Goal: Information Seeking & Learning: Learn about a topic

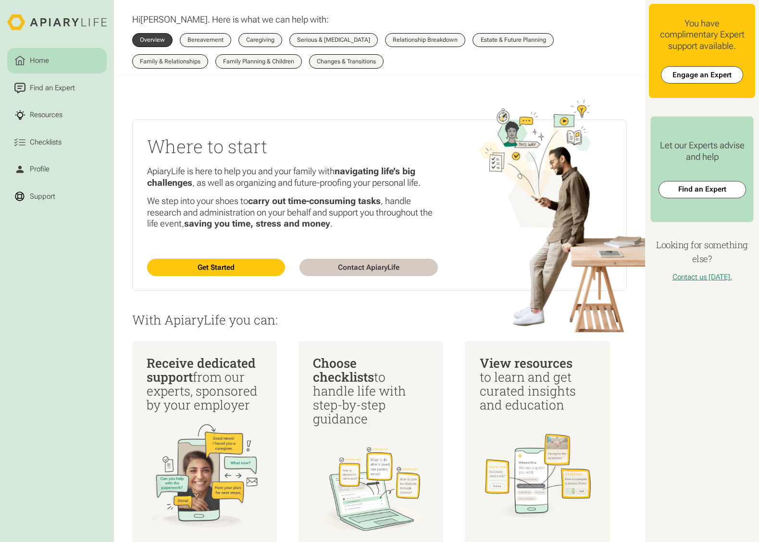
scroll to position [164, 0]
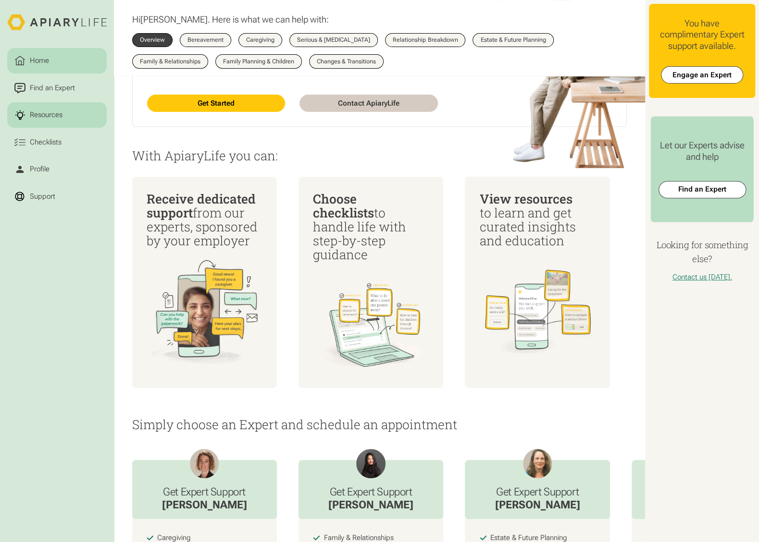
click at [62, 121] on div "Resources" at bounding box center [46, 115] width 37 height 11
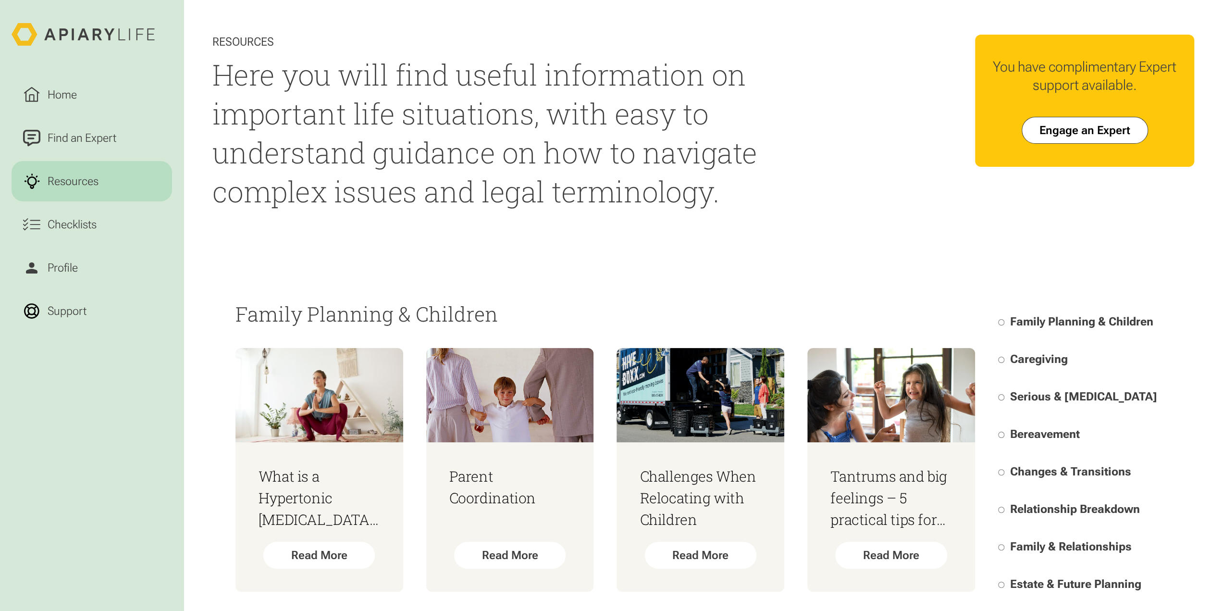
scroll to position [240, 0]
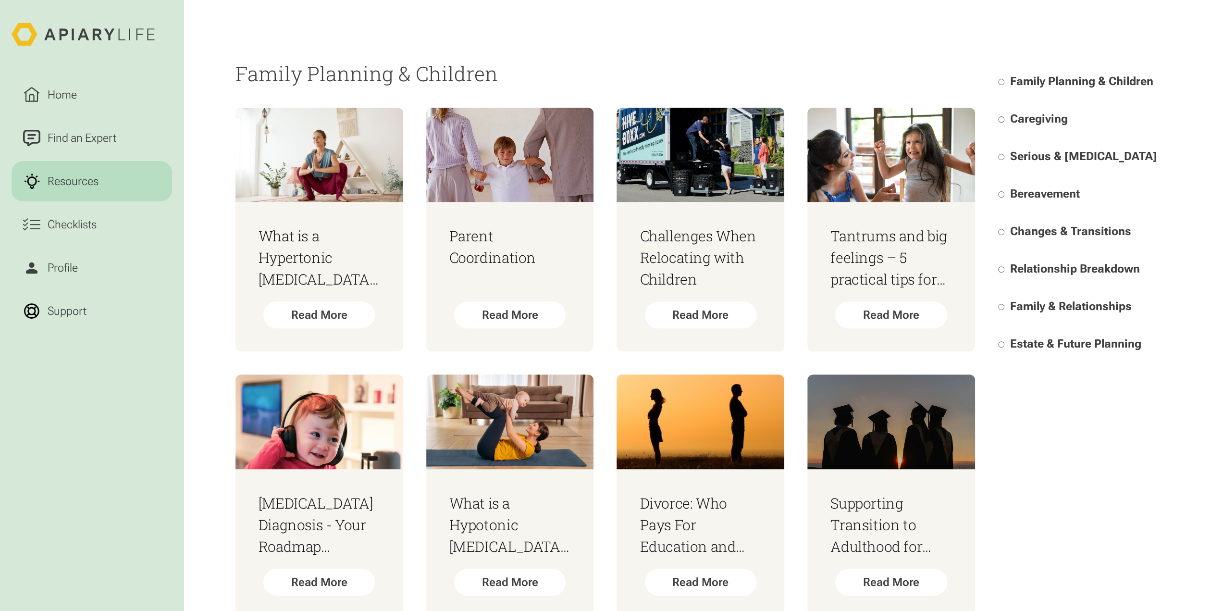
click at [758, 343] on span "Estate & Future Planning" at bounding box center [1075, 343] width 131 height 13
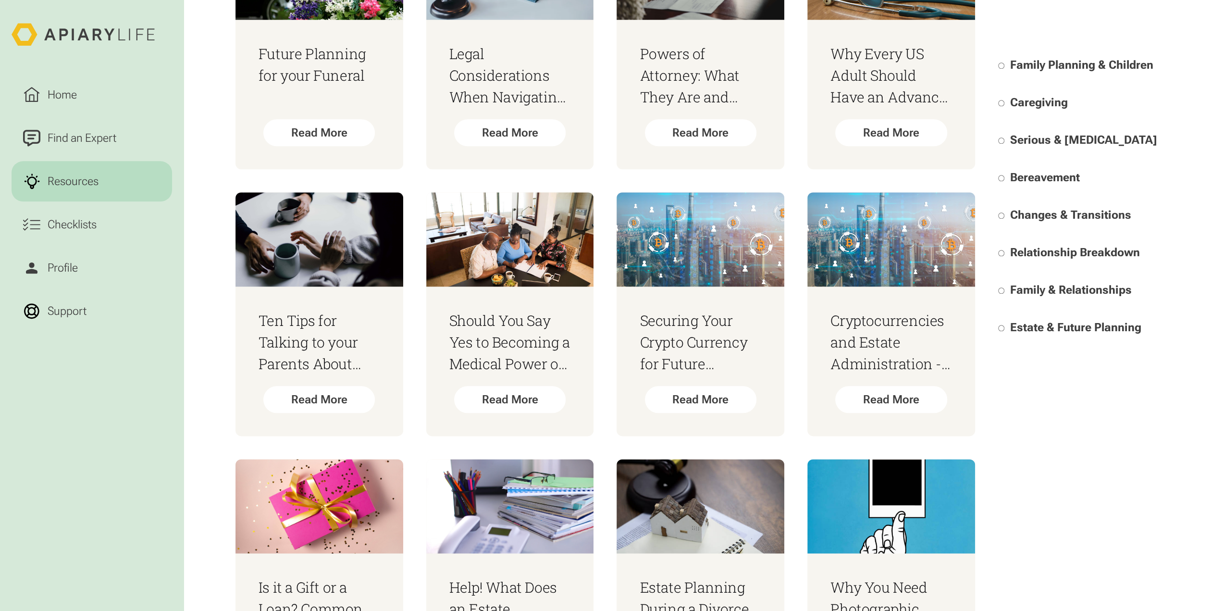
scroll to position [1197, 0]
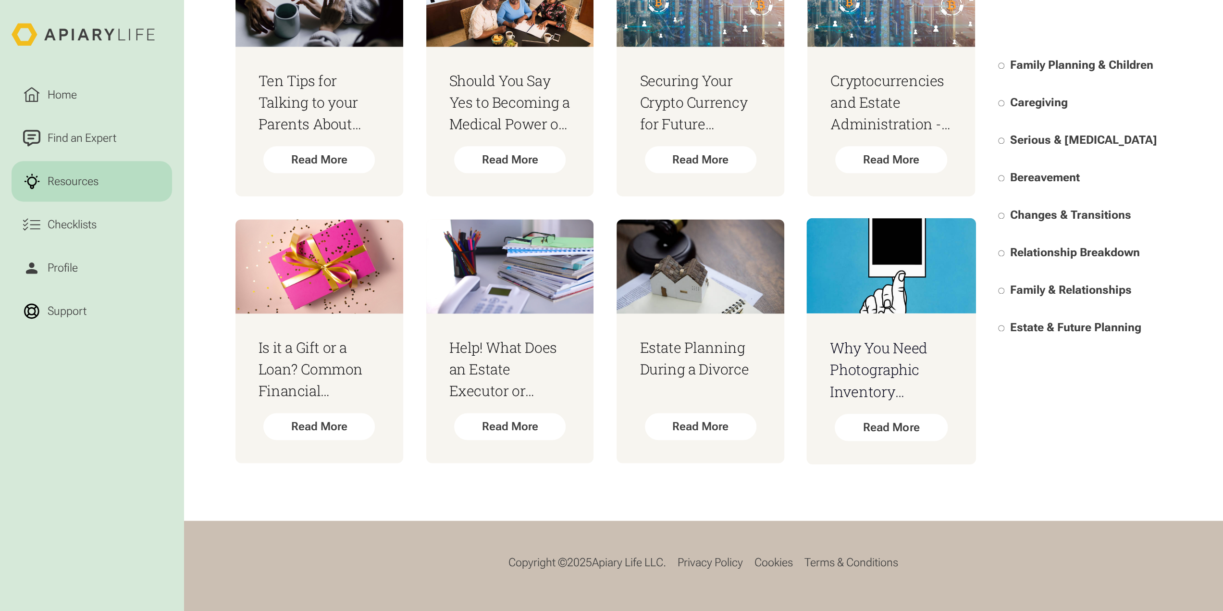
click at [758, 389] on h3 "Why You Need Photographic Inventory Documentation" at bounding box center [891, 368] width 123 height 65
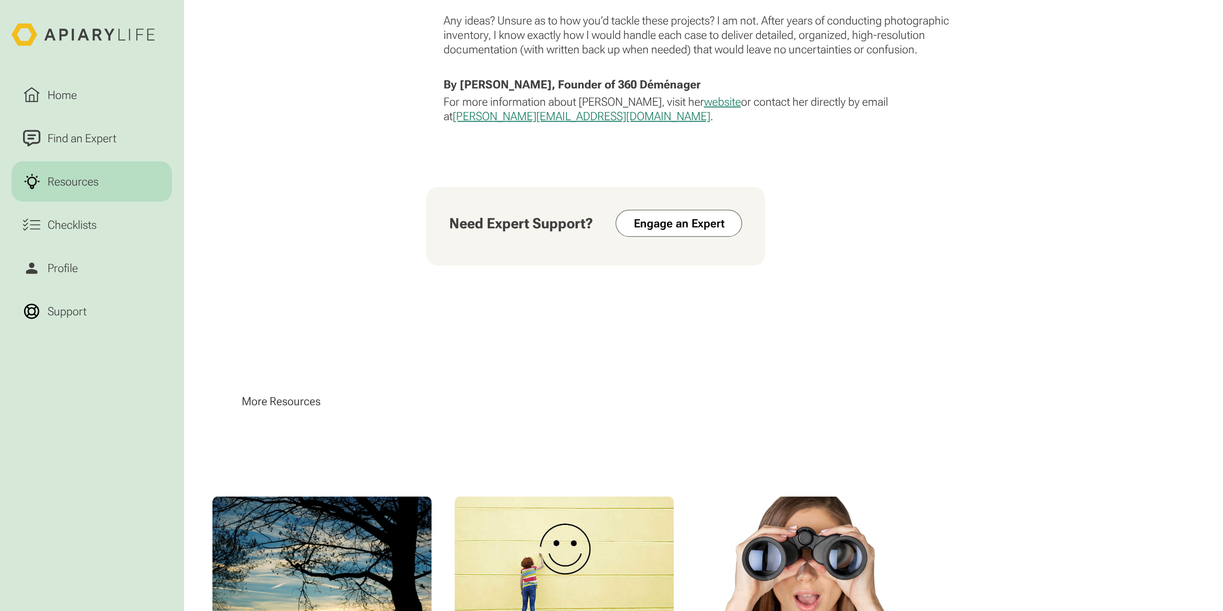
scroll to position [1982, 0]
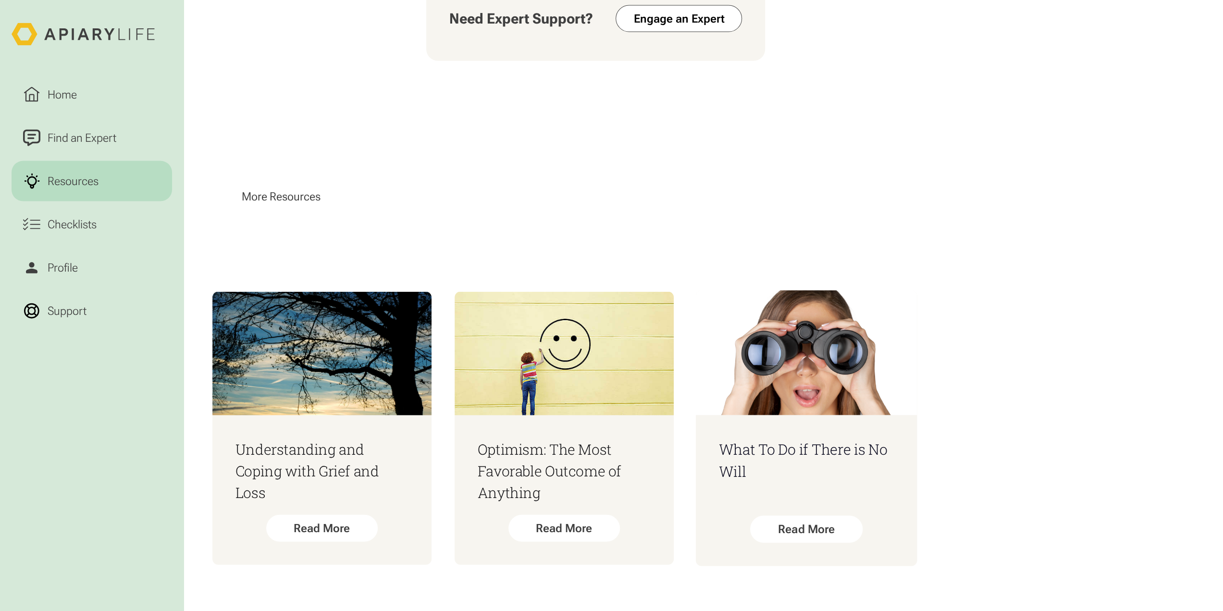
click at [793, 334] on img at bounding box center [805, 352] width 221 height 124
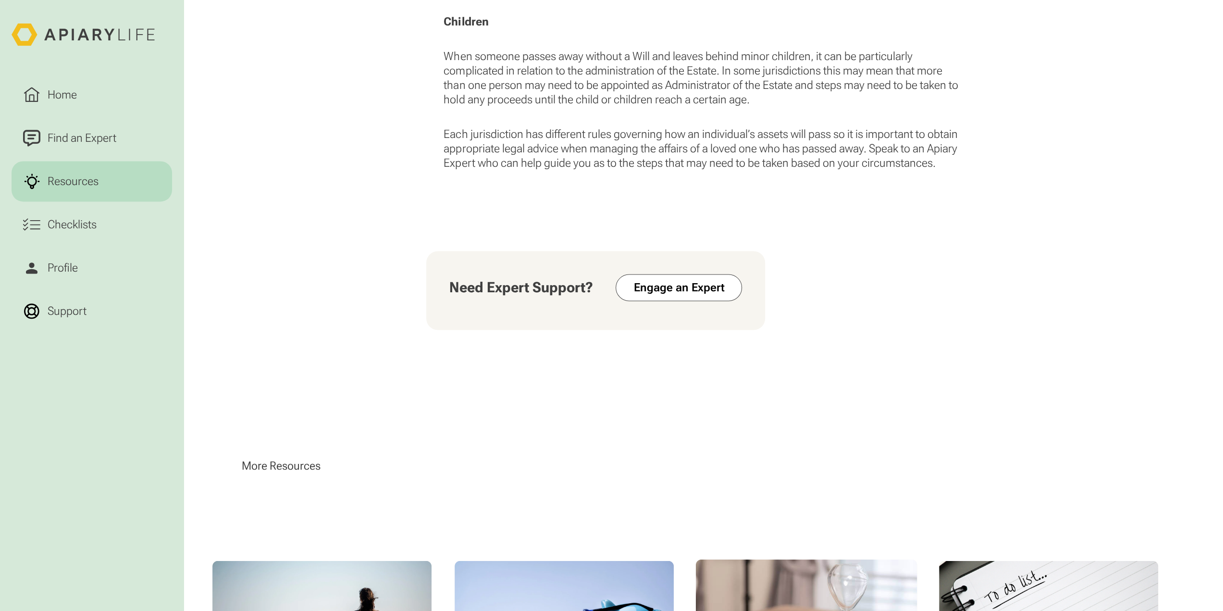
scroll to position [1662, 0]
